Goal: Check status: Check status

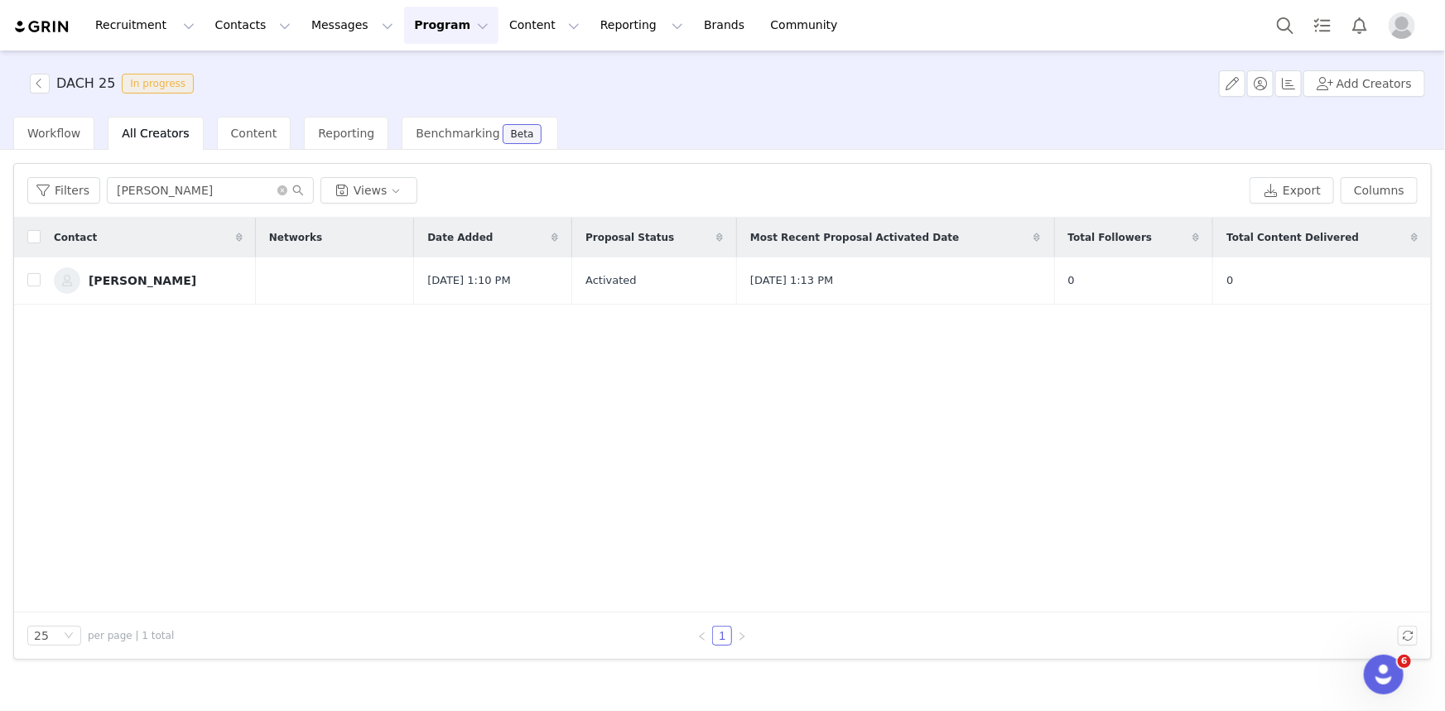
type input "[PERSON_NAME]"
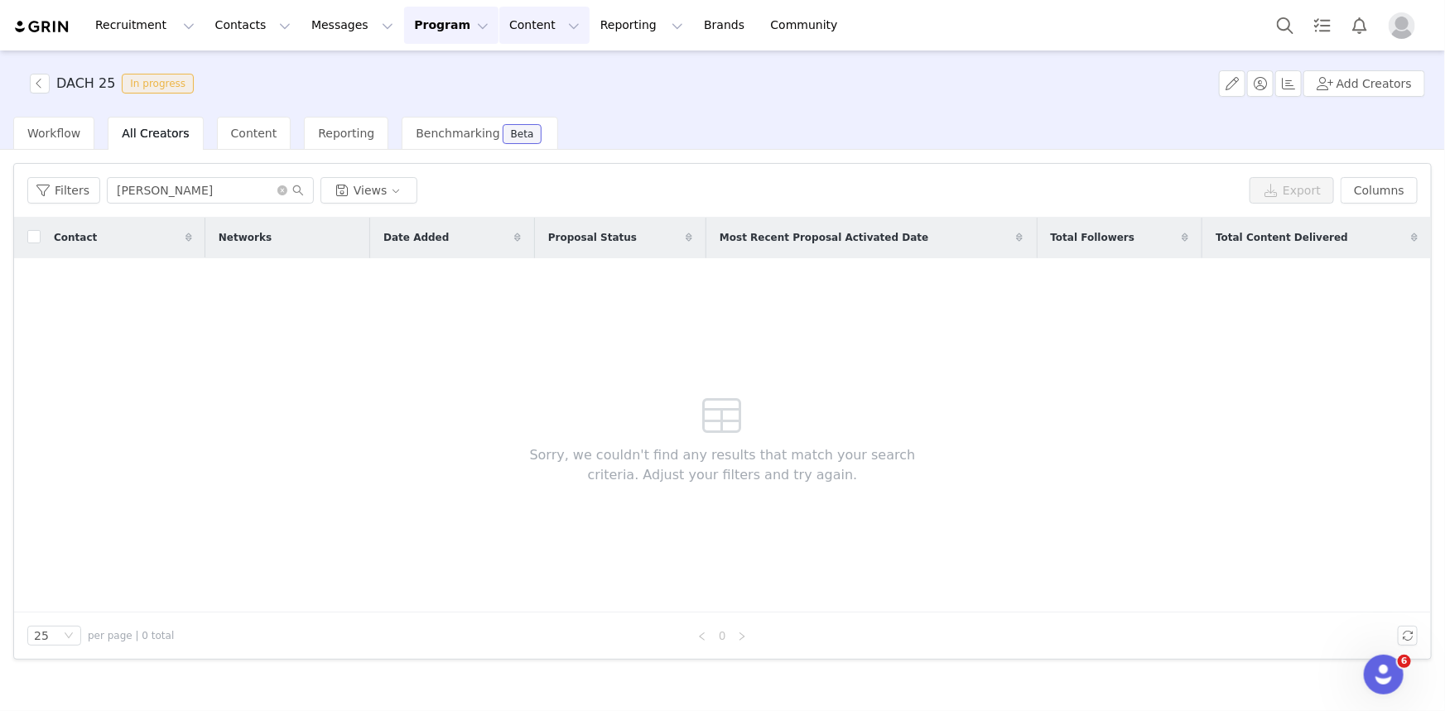
click at [499, 24] on button "Content Content" at bounding box center [544, 25] width 90 height 37
click at [404, 28] on button "Program Program" at bounding box center [451, 25] width 94 height 37
click at [397, 75] on p "Activations" at bounding box center [409, 73] width 64 height 17
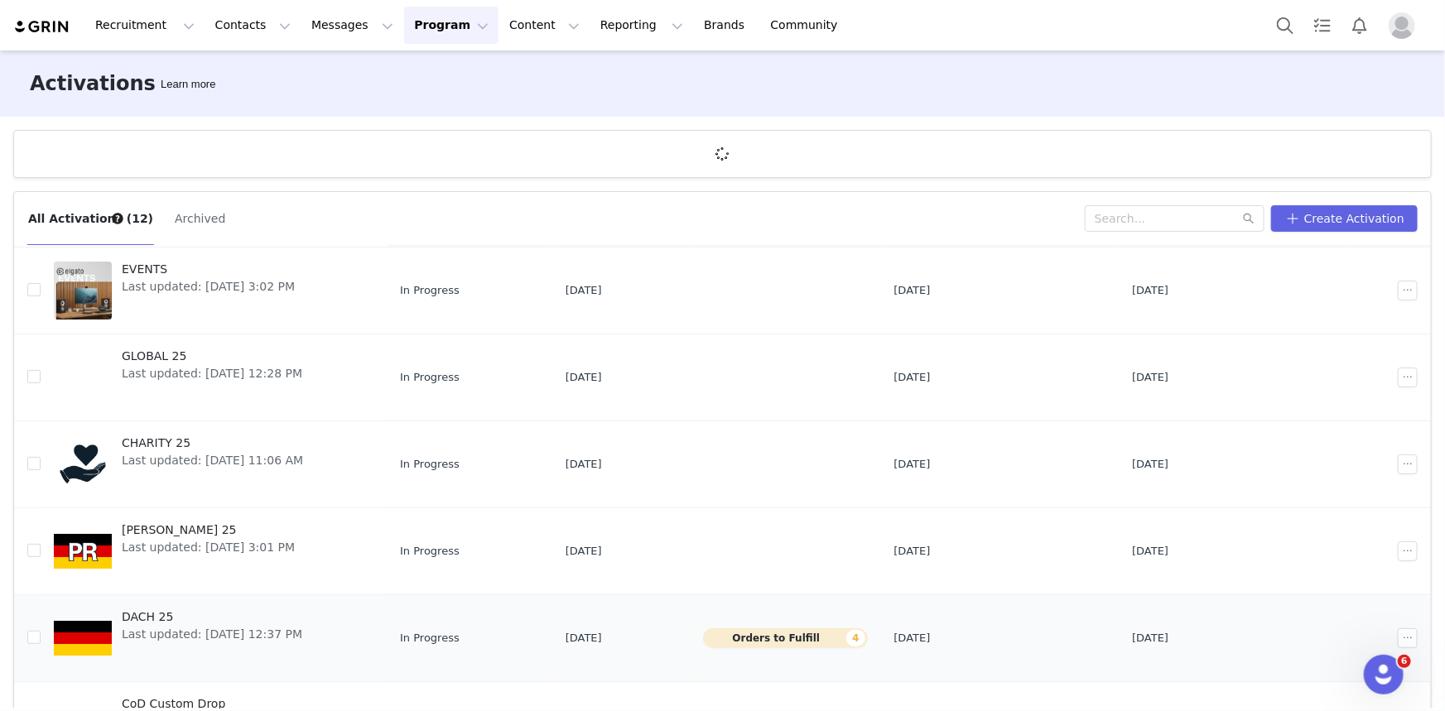
scroll to position [301, 0]
click at [166, 543] on span "Last updated: [DATE] 3:01 PM" at bounding box center [208, 546] width 173 height 17
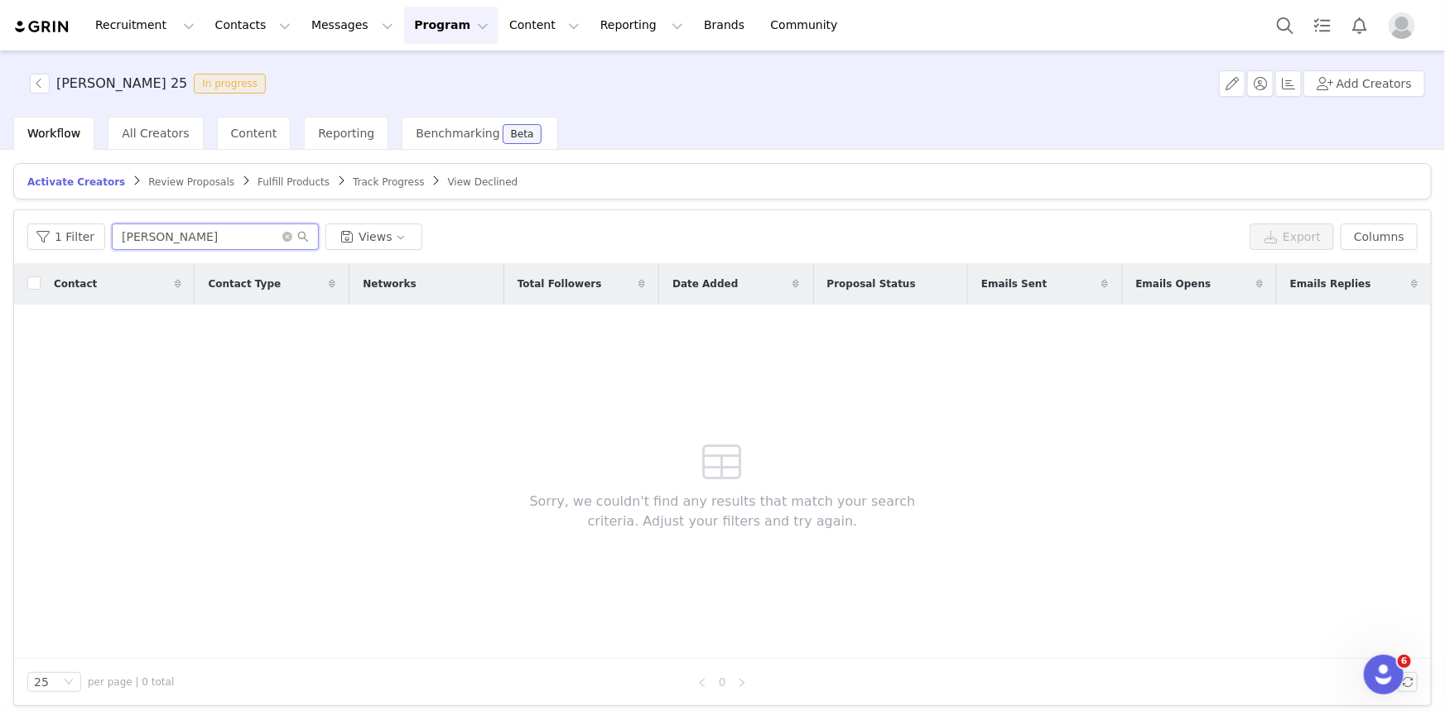
drag, startPoint x: 155, startPoint y: 239, endPoint x: 0, endPoint y: 245, distance: 155.0
click at [5, 247] on div "Activate Creators Review Proposals Fulfill Products Track Progress View Decline…" at bounding box center [722, 429] width 1445 height 559
type input "[PERSON_NAME]"
click at [157, 140] on span "All Creators" at bounding box center [155, 133] width 67 height 13
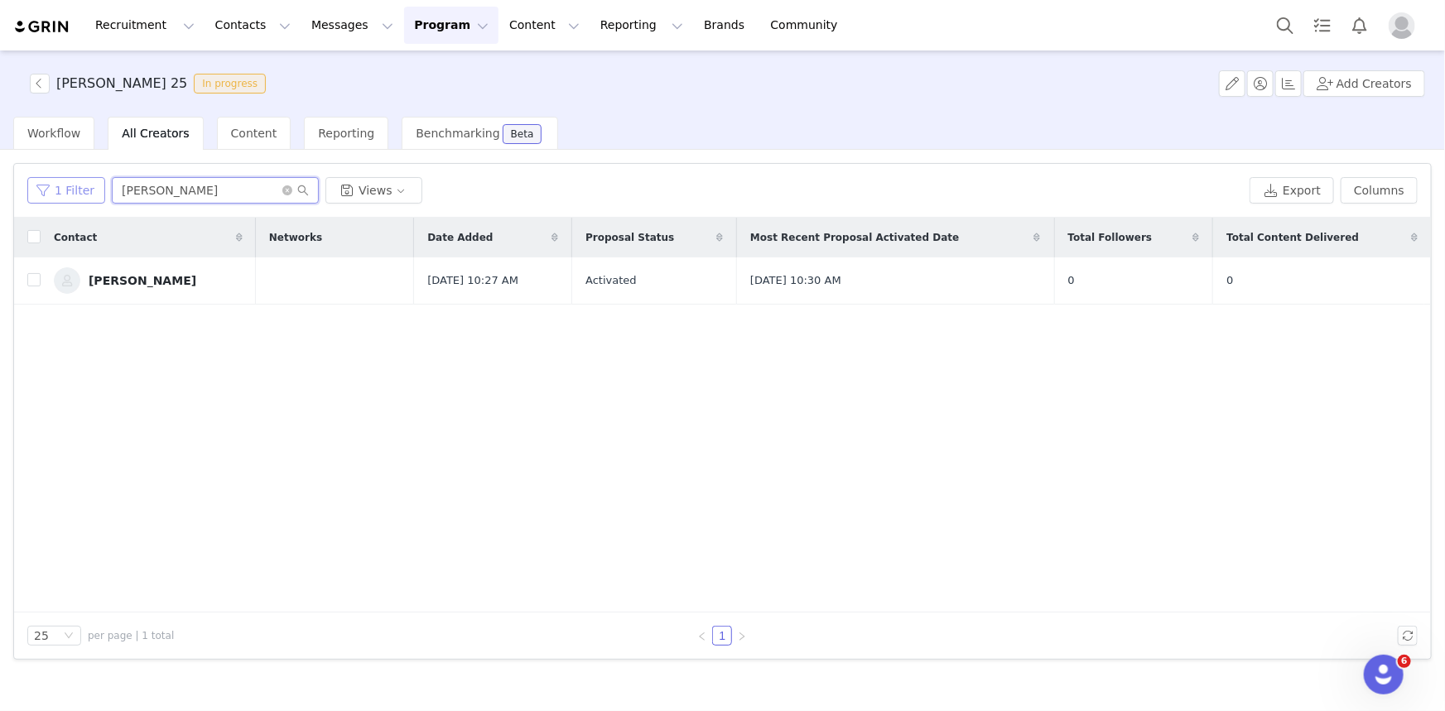
drag, startPoint x: 136, startPoint y: 186, endPoint x: 36, endPoint y: 192, distance: 99.6
click at [46, 195] on div "1 Filter nils Views" at bounding box center [635, 190] width 1216 height 27
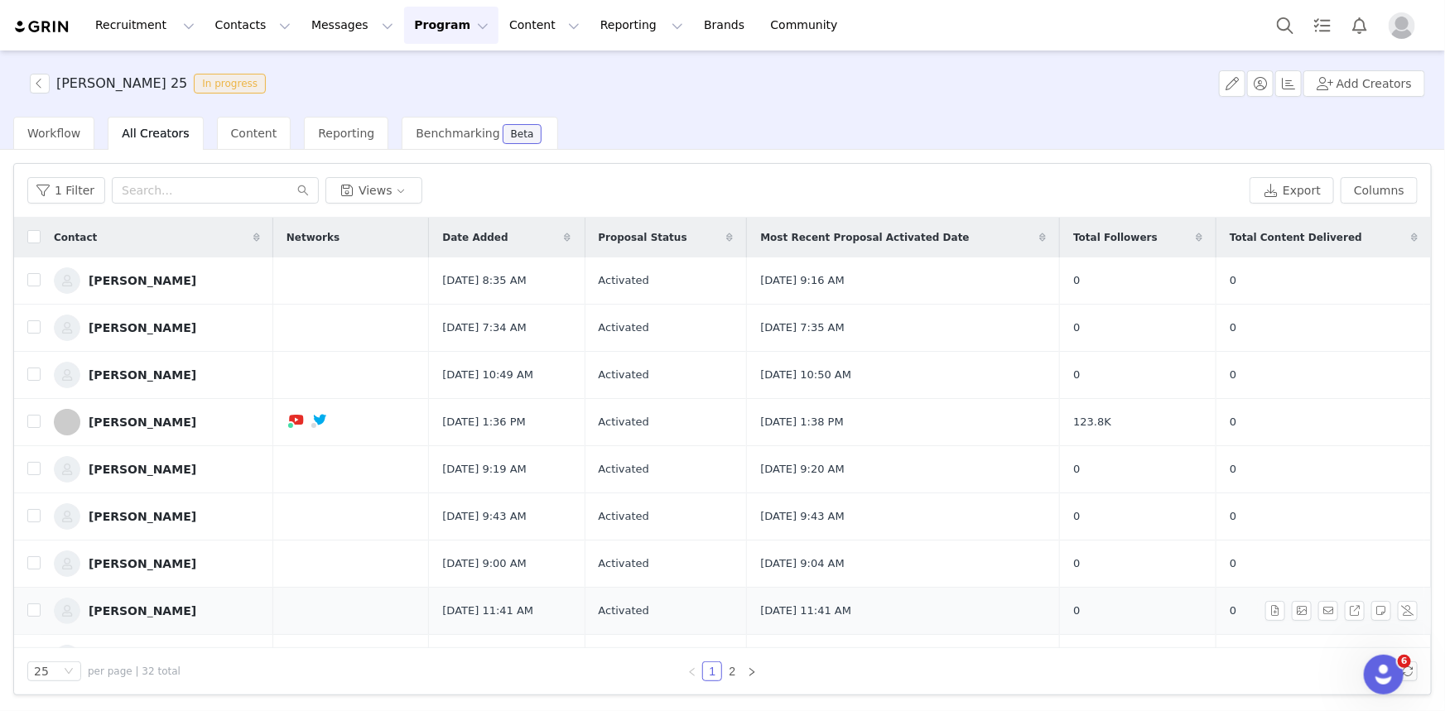
click at [138, 605] on div "[PERSON_NAME]" at bounding box center [143, 611] width 108 height 13
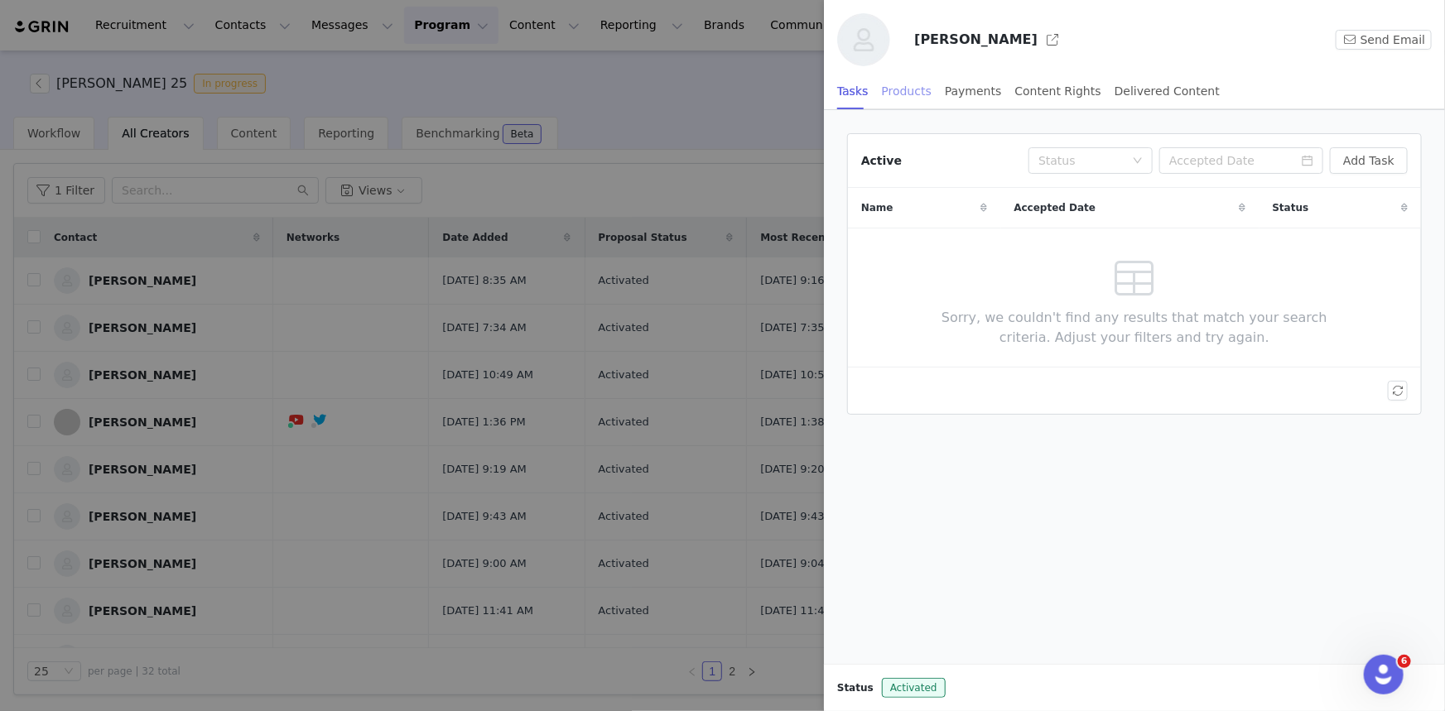
click at [903, 86] on div "Products" at bounding box center [907, 91] width 50 height 37
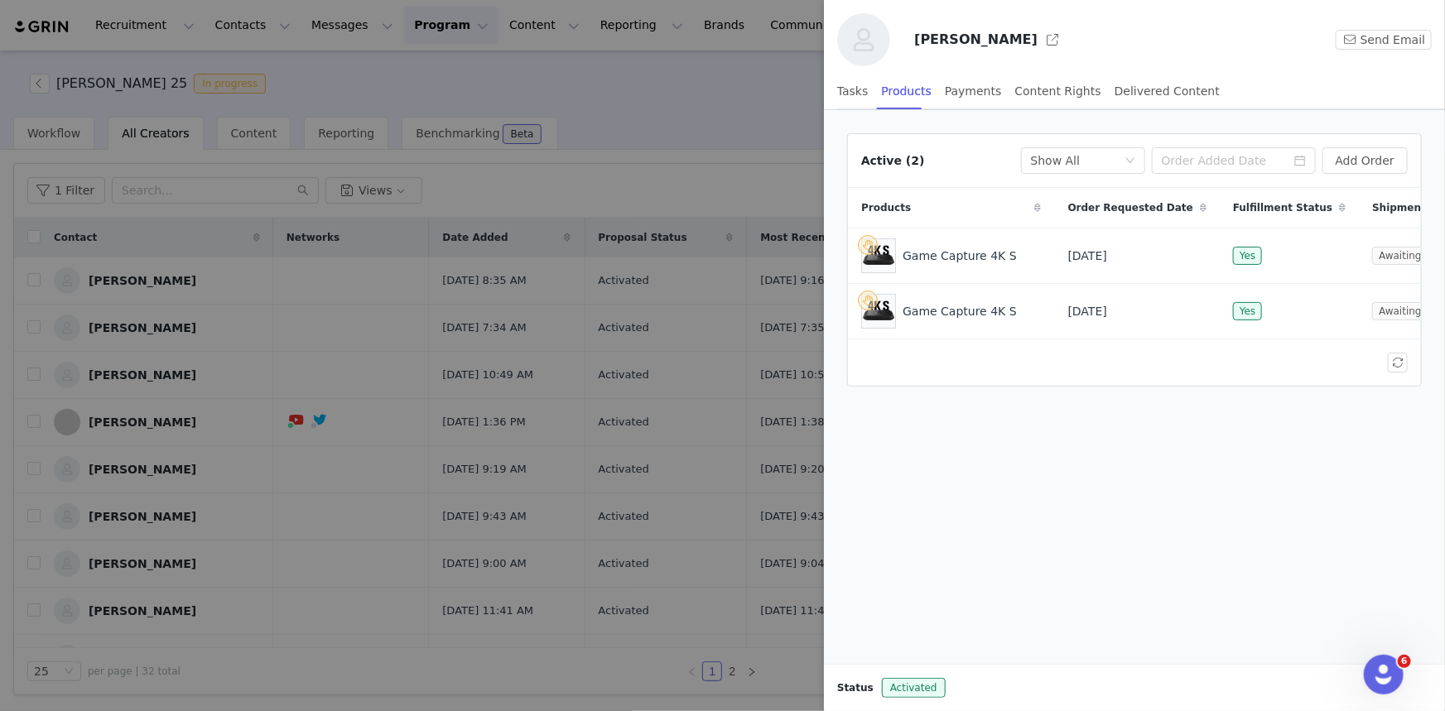
scroll to position [0, 94]
click at [1366, 200] on span "Shipment Status" at bounding box center [1413, 207] width 94 height 15
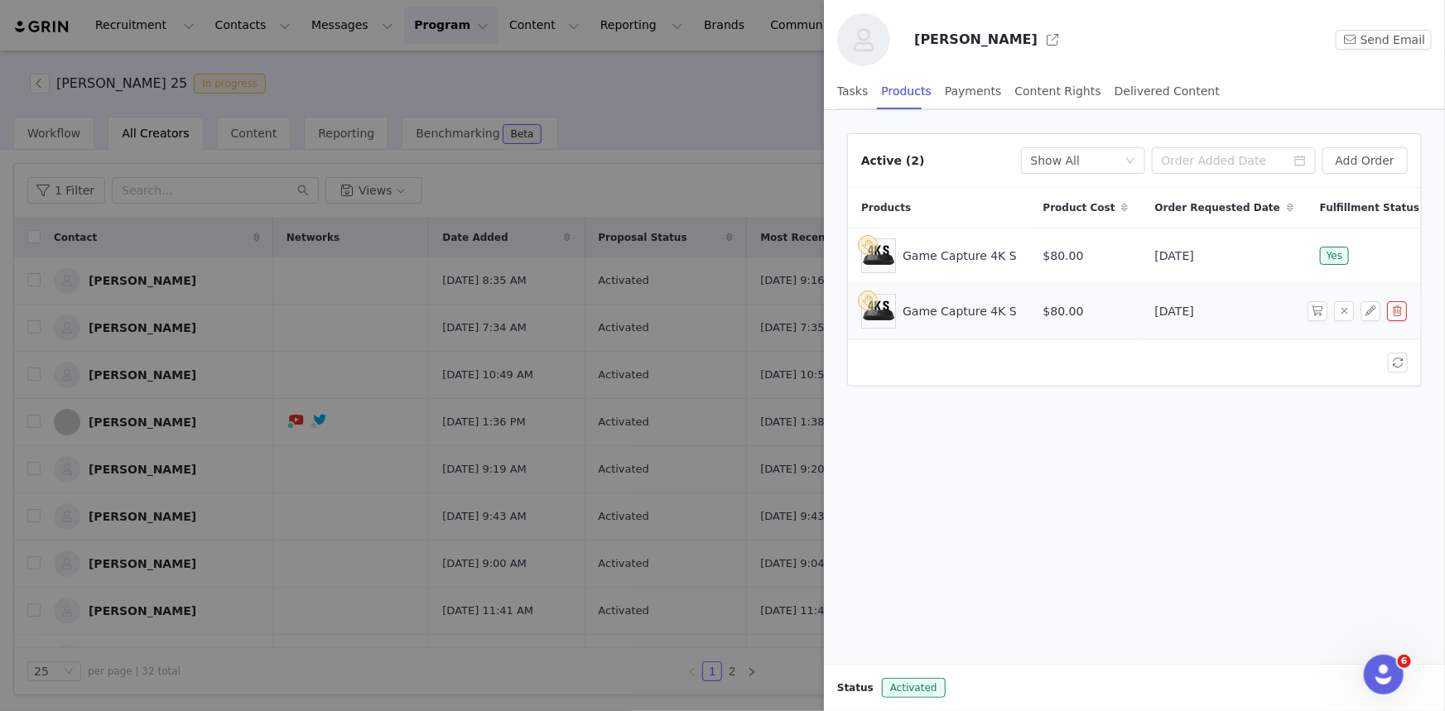
drag, startPoint x: 1164, startPoint y: 348, endPoint x: 953, endPoint y: 307, distance: 214.3
click at [886, 359] on div at bounding box center [1134, 363] width 573 height 46
click at [961, 260] on div "Game Capture 4K S" at bounding box center [960, 256] width 114 height 17
click at [845, 98] on div "Tasks" at bounding box center [852, 91] width 31 height 37
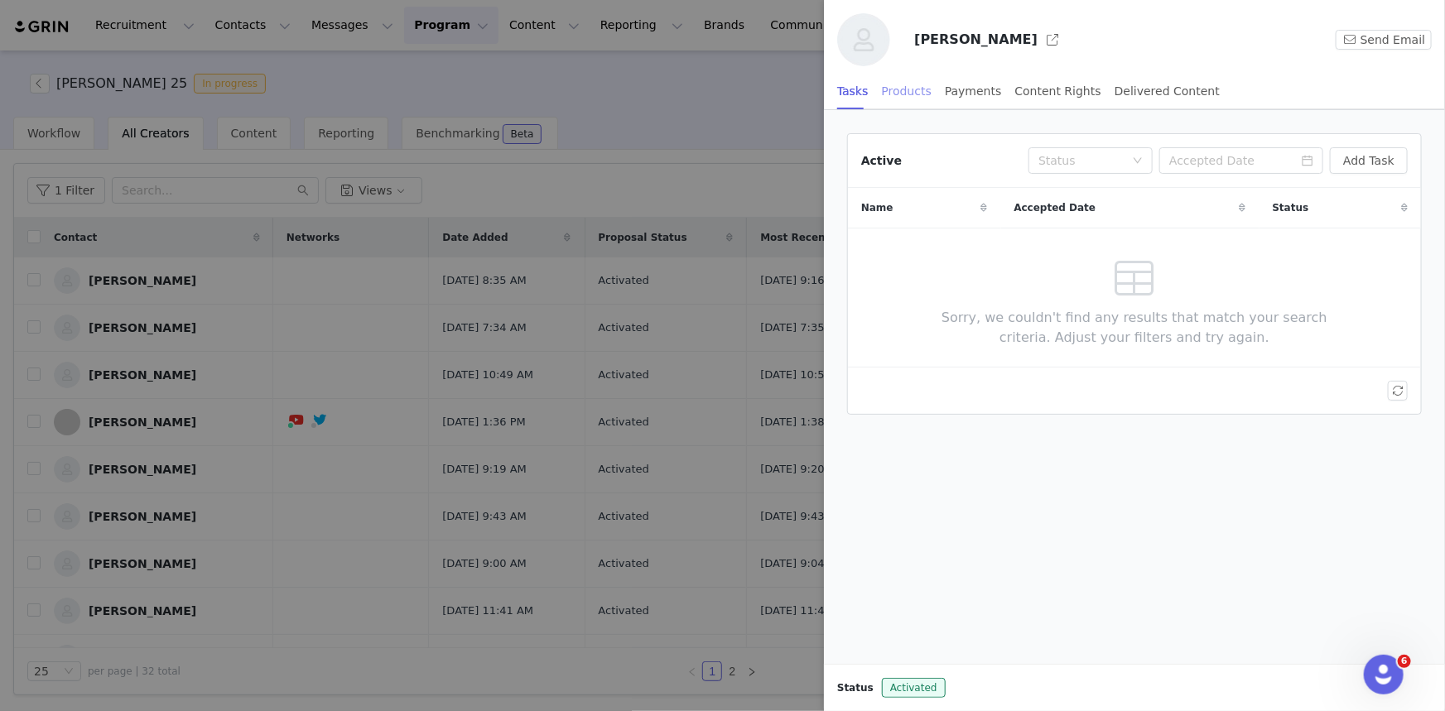
click at [896, 101] on div "Products" at bounding box center [907, 91] width 50 height 37
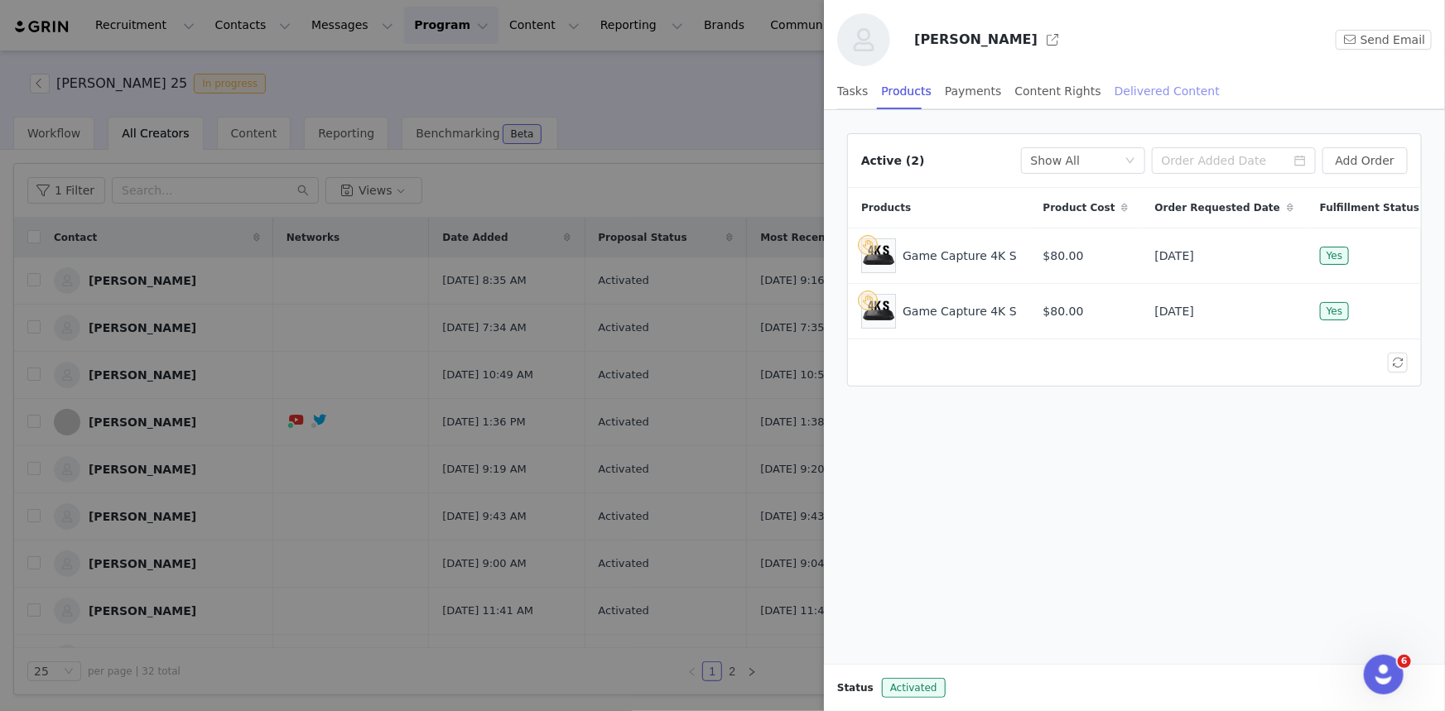
click at [1143, 84] on div "Delivered Content" at bounding box center [1167, 91] width 105 height 37
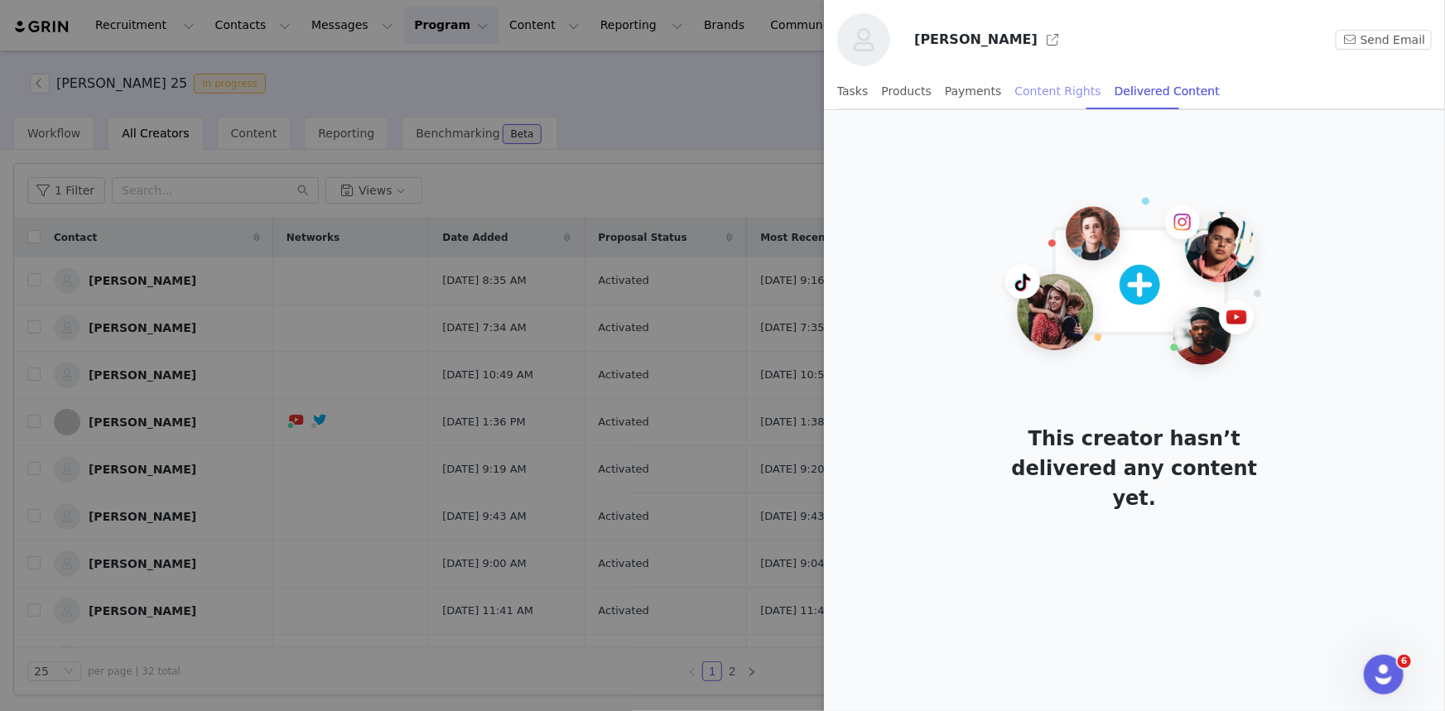
click at [1031, 88] on div "Content Rights" at bounding box center [1058, 91] width 86 height 37
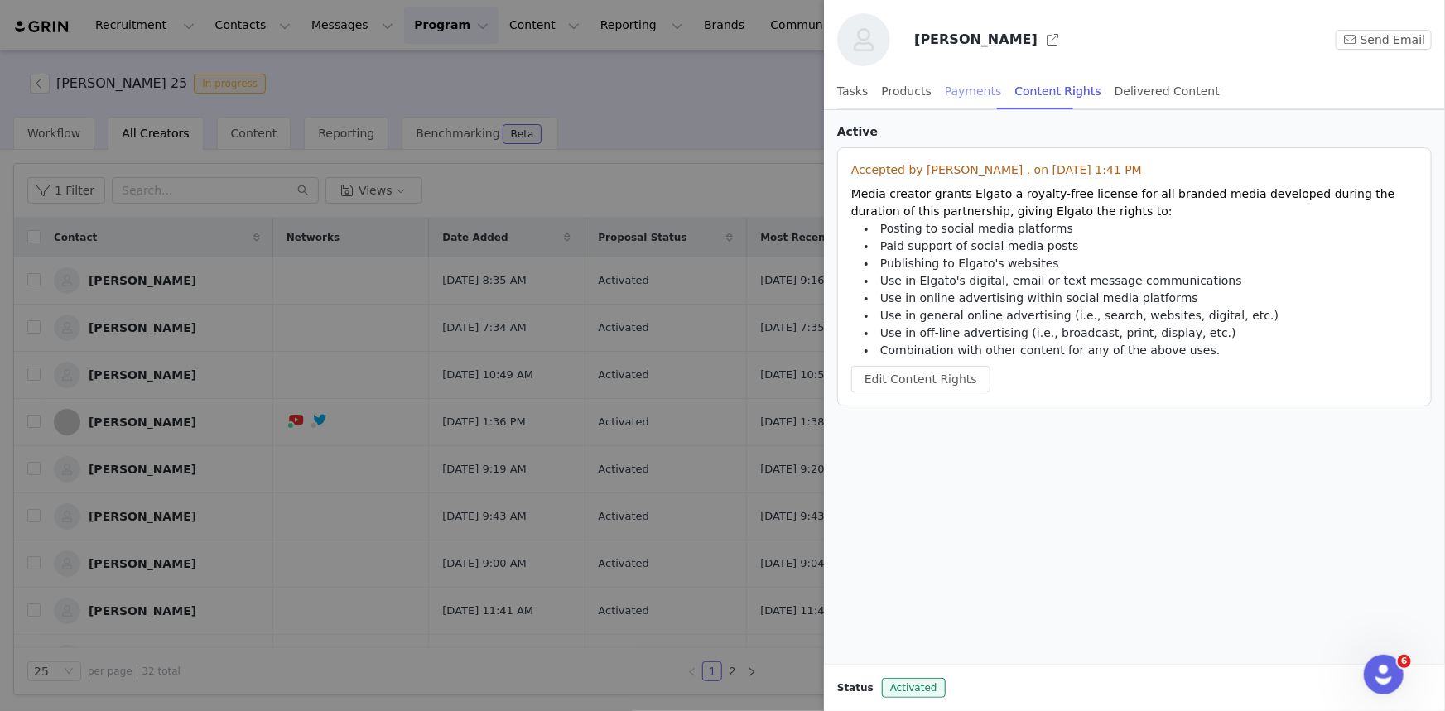
click at [972, 93] on div "Payments" at bounding box center [973, 91] width 57 height 37
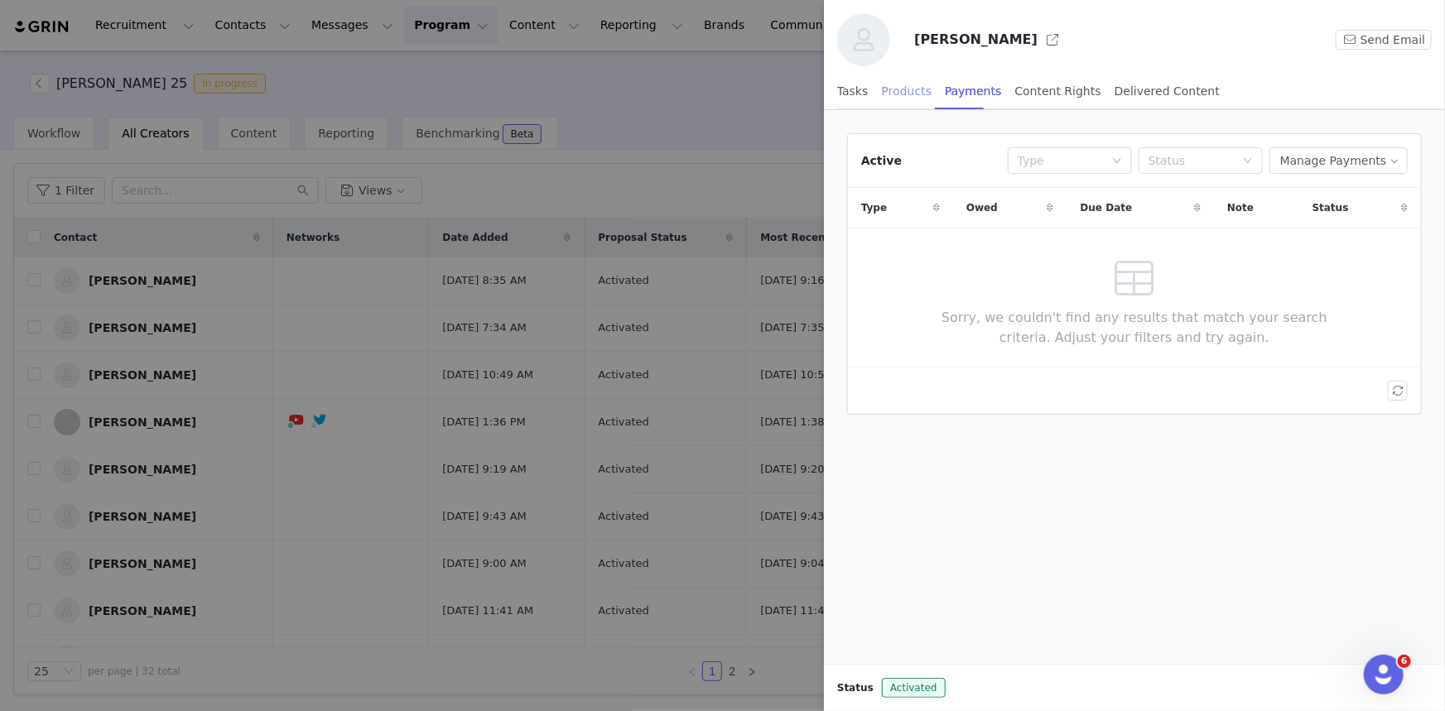
click at [904, 86] on div "Products" at bounding box center [907, 91] width 50 height 37
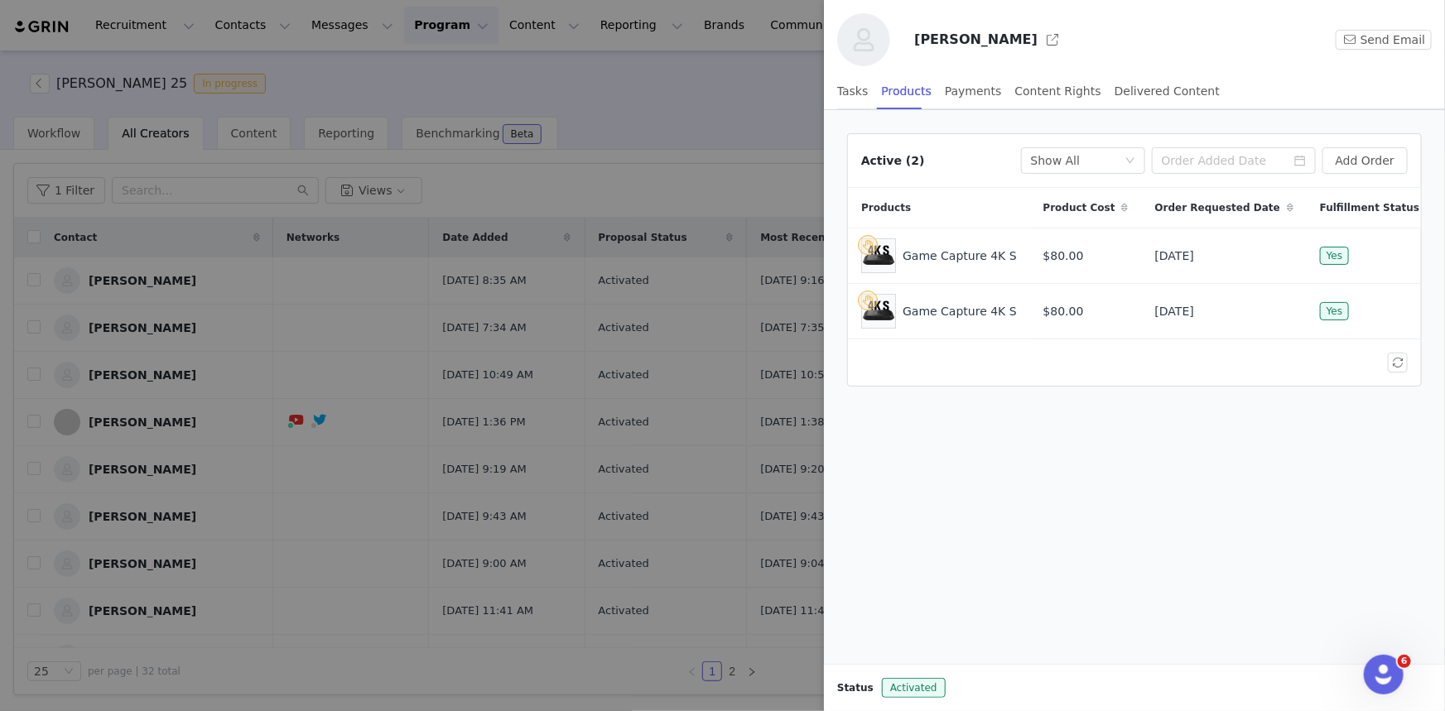
click at [949, 41] on h3 "[PERSON_NAME]" at bounding box center [975, 40] width 123 height 20
